Goal: Task Accomplishment & Management: Use online tool/utility

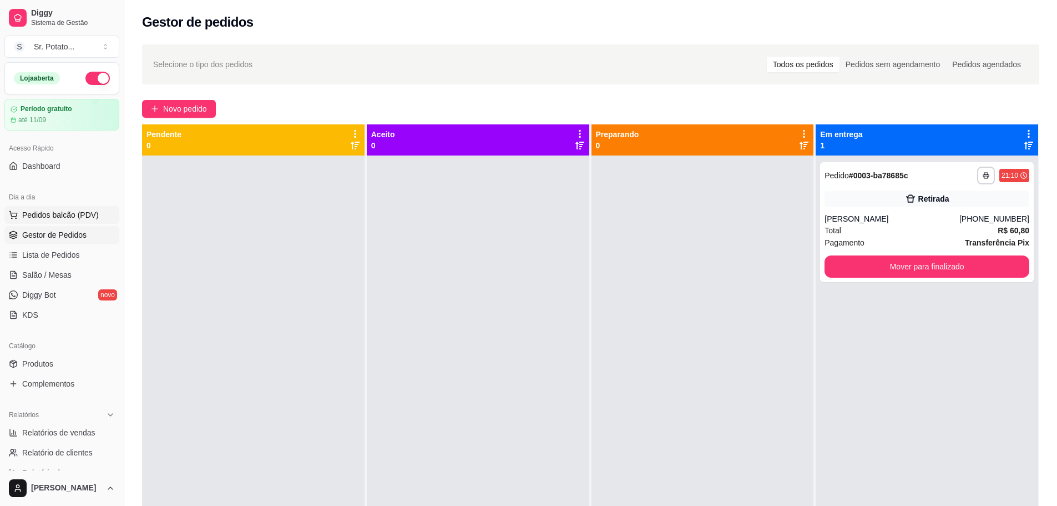
click at [63, 211] on span "Pedidos balcão (PDV)" at bounding box center [60, 214] width 77 height 11
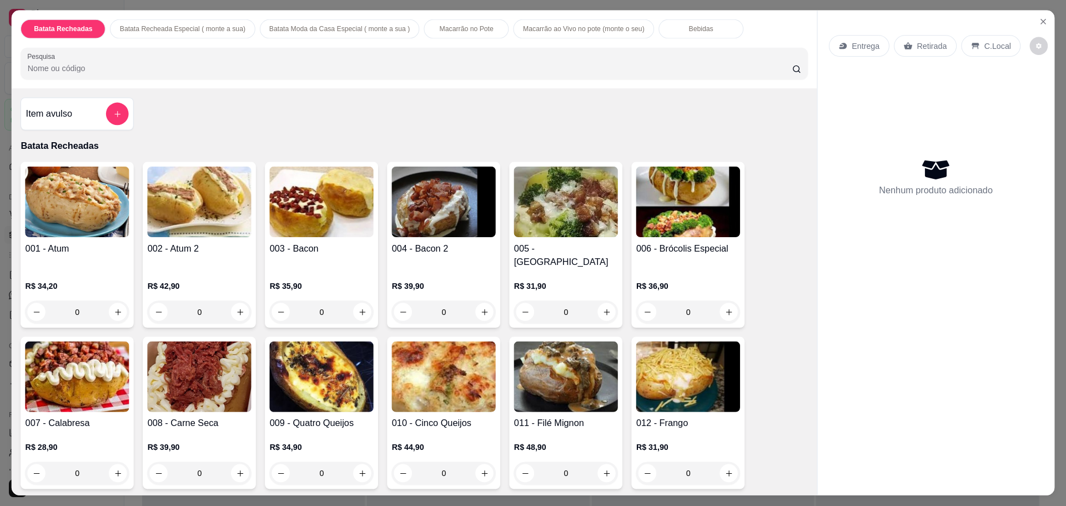
click at [52, 250] on h4 "001 - Atum" at bounding box center [78, 248] width 104 height 13
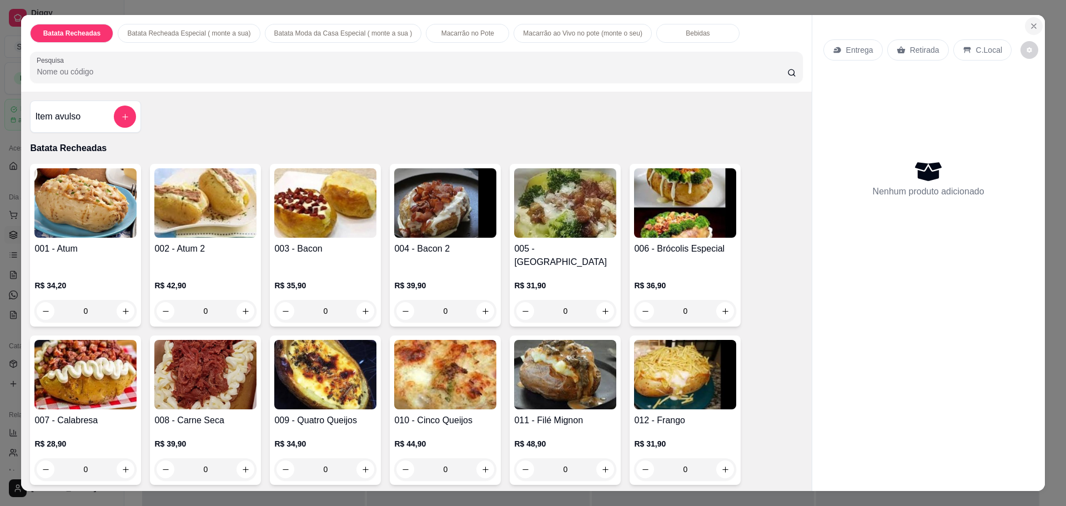
click at [1029, 24] on icon "Close" at bounding box center [1033, 26] width 9 height 9
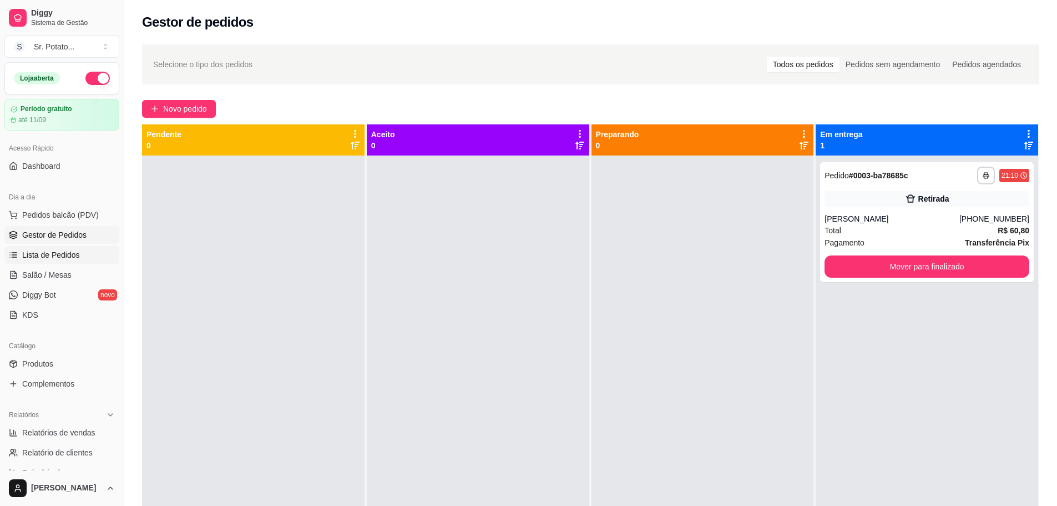
click at [57, 251] on span "Lista de Pedidos" at bounding box center [51, 254] width 58 height 11
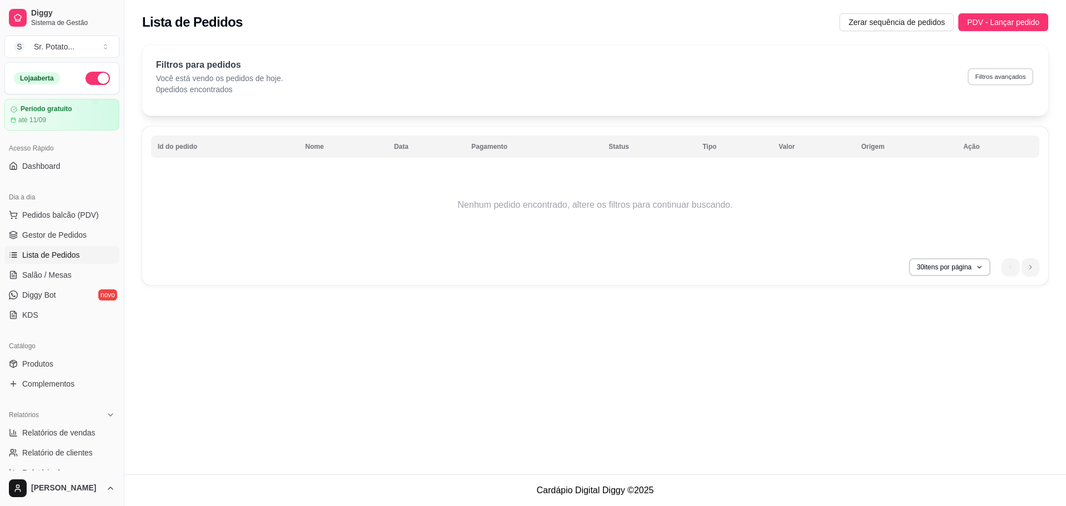
click at [988, 72] on button "Filtros avançados" at bounding box center [999, 76] width 65 height 17
select select "0"
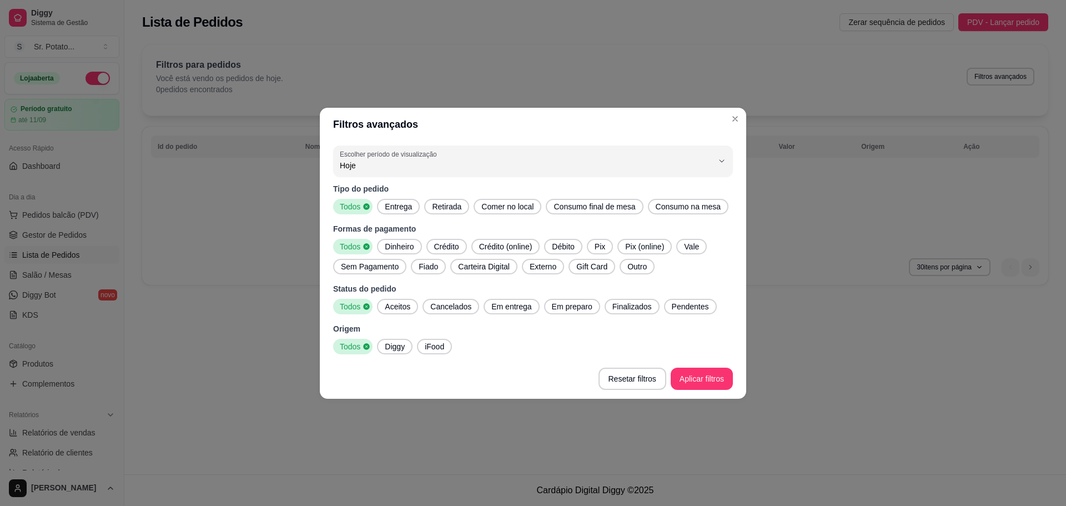
click at [400, 168] on span "Hoje" at bounding box center [526, 165] width 373 height 11
click at [415, 218] on li "Ontem" at bounding box center [532, 209] width 375 height 17
type input "1"
select select "1"
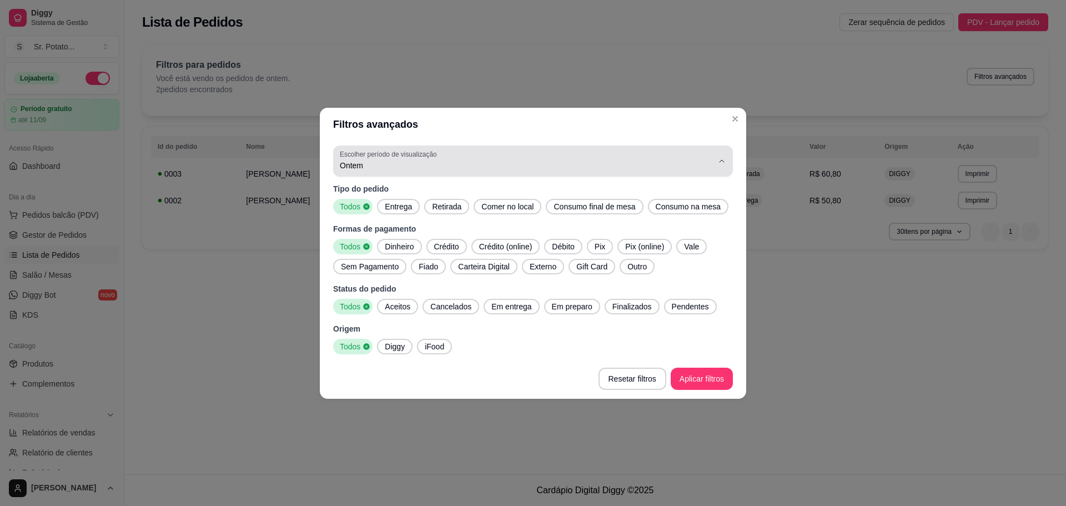
click at [575, 158] on div "Ontem" at bounding box center [526, 161] width 373 height 22
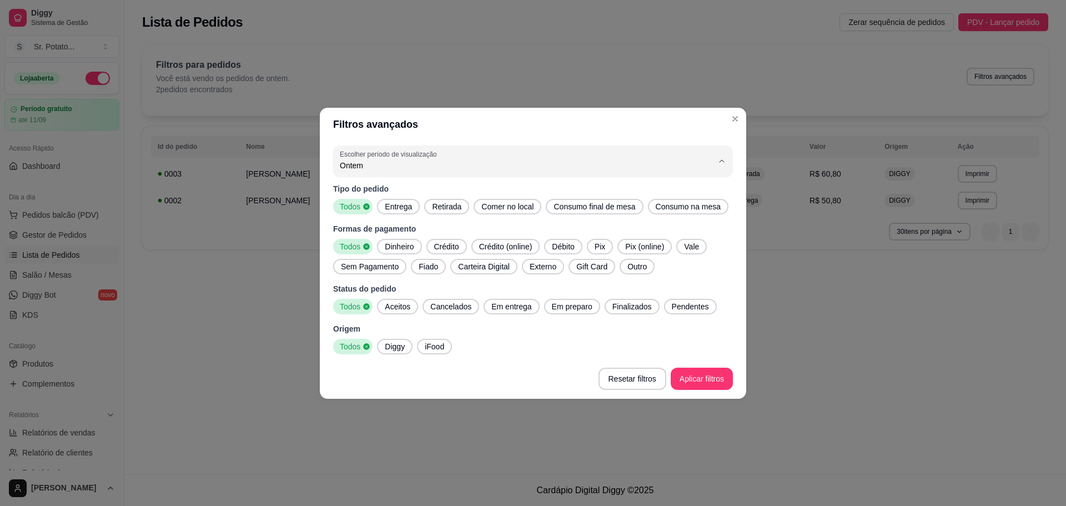
click at [523, 235] on li "7 dias" at bounding box center [532, 227] width 375 height 17
type input "7"
select select "7"
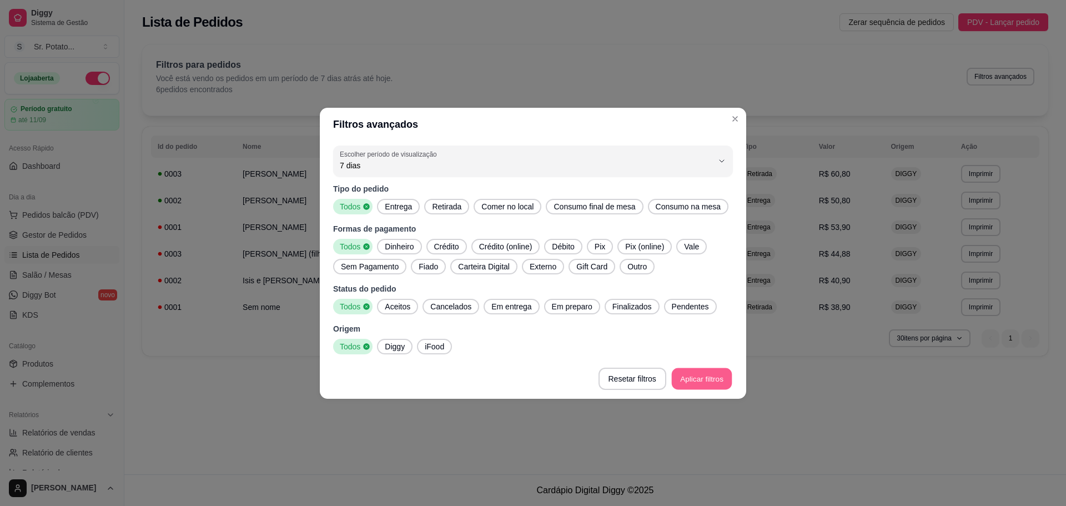
click at [691, 367] on footer "Resetar filtros Aplicar filtros" at bounding box center [533, 379] width 426 height 40
